Goal: Task Accomplishment & Management: Use online tool/utility

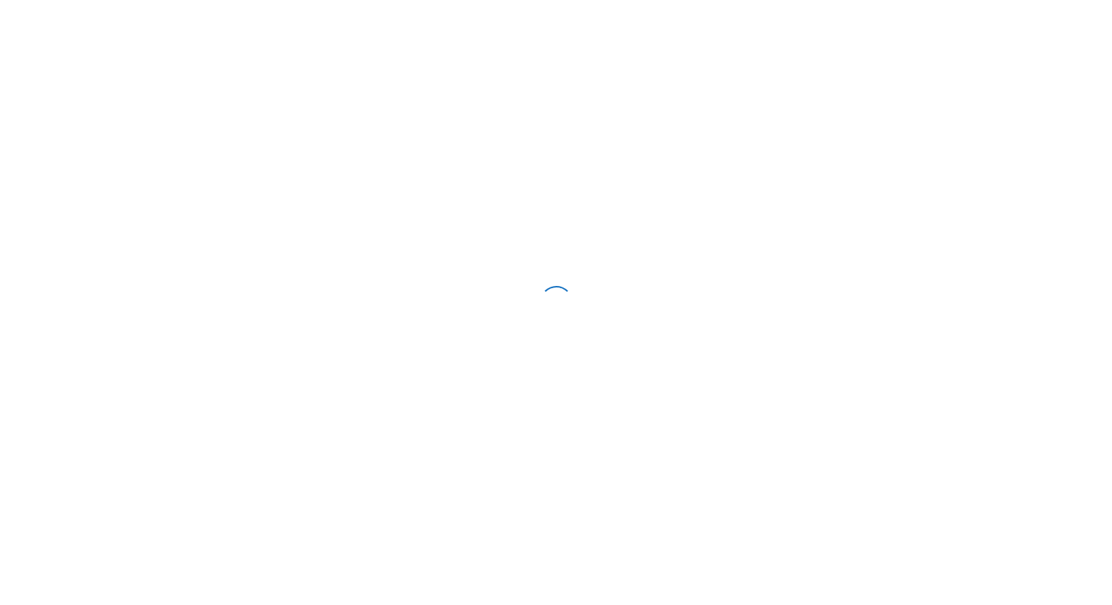
click at [636, 130] on div at bounding box center [556, 302] width 1112 height 605
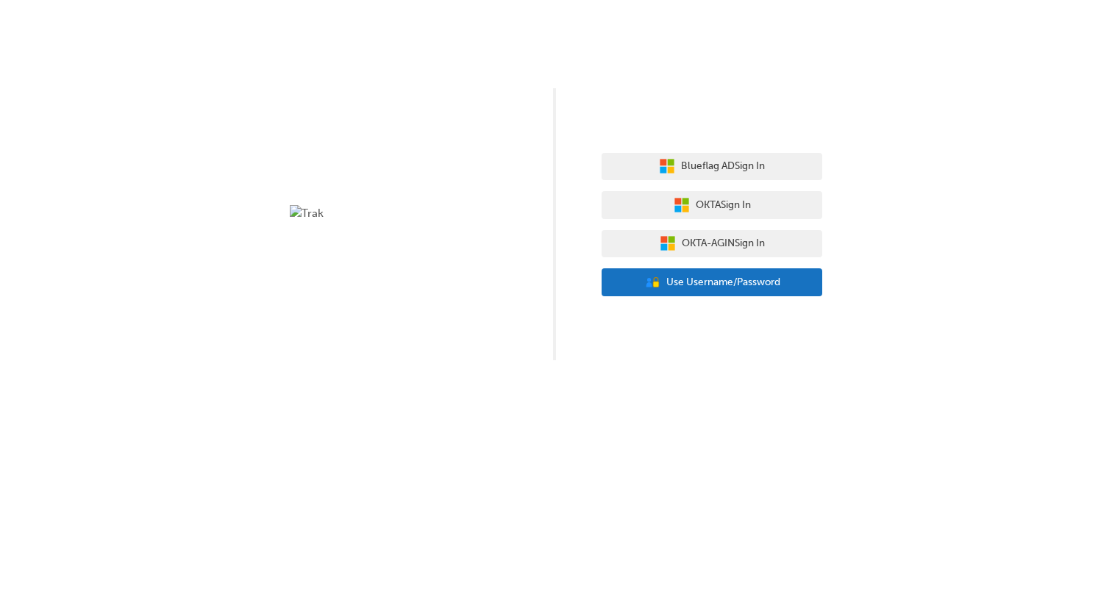
click at [713, 291] on button "User Authentication Icon - Blue Person, Gold Lock Use Username/Password" at bounding box center [712, 283] width 221 height 28
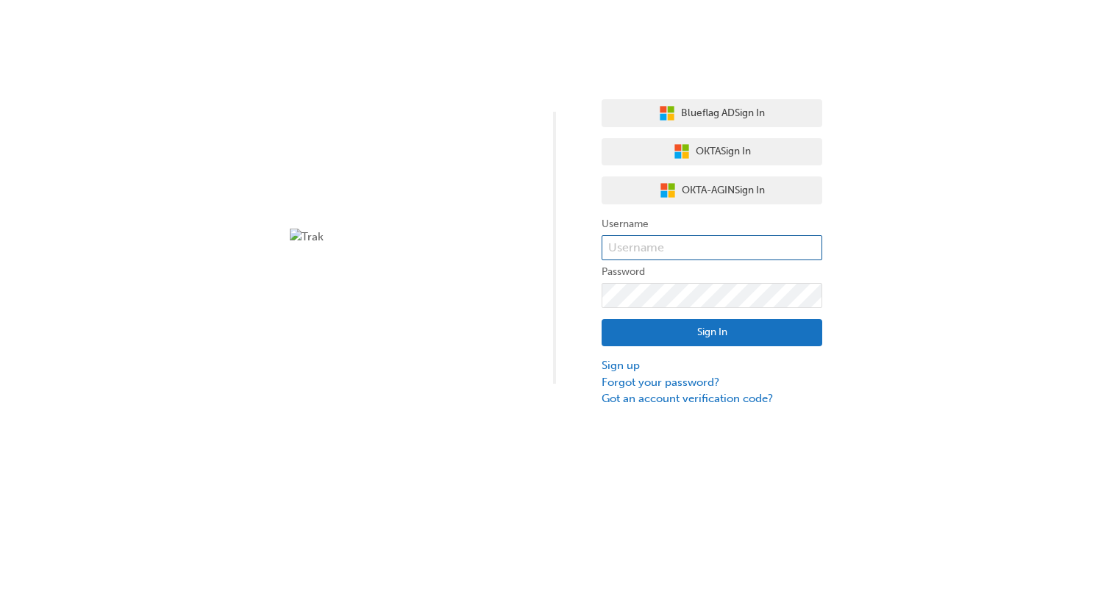
click at [698, 248] on input "text" at bounding box center [712, 247] width 221 height 25
type input "bf.[PERSON_NAME].[PERSON_NAME]"
click button "Sign In" at bounding box center [712, 333] width 221 height 28
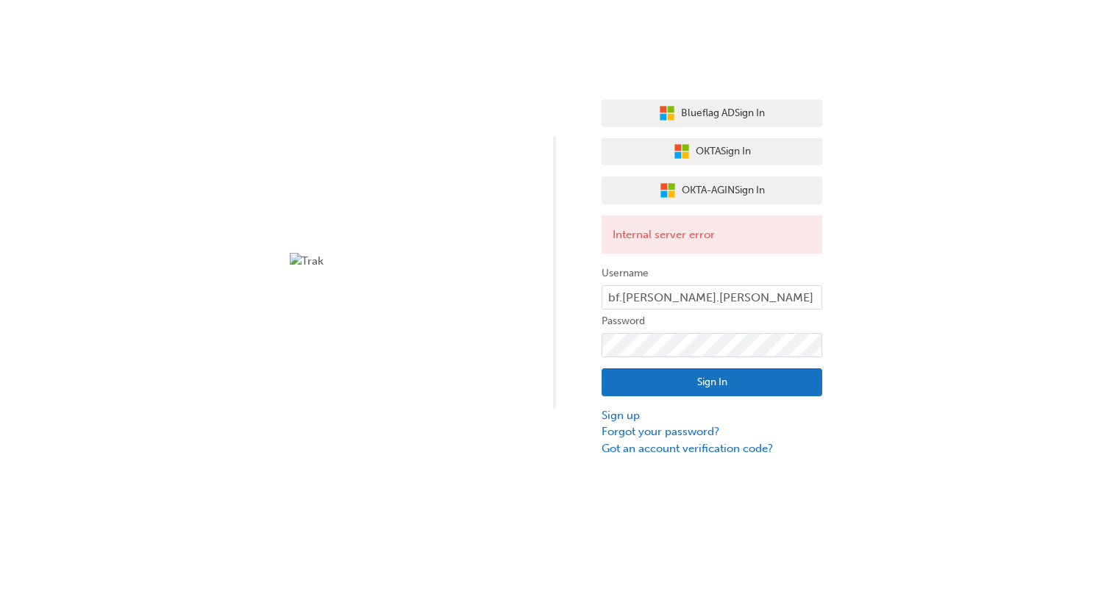
click at [485, 218] on div "Blueflag AD Sign In OKTA Sign In OKTA-AGIN Sign In Internal server error Userna…" at bounding box center [556, 228] width 1112 height 457
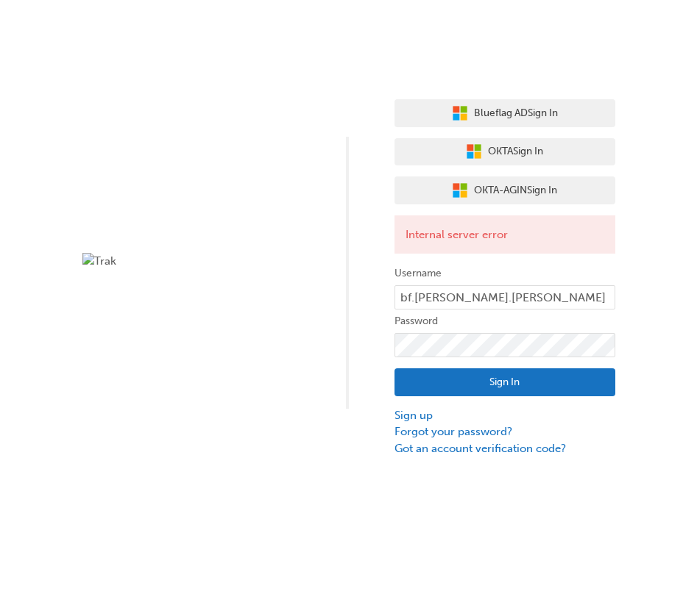
click at [593, 380] on button "Sign In" at bounding box center [504, 383] width 221 height 28
click at [525, 376] on button "Sign In" at bounding box center [504, 383] width 221 height 28
click at [563, 377] on button "Sign In" at bounding box center [504, 383] width 221 height 28
